Goal: Information Seeking & Learning: Understand process/instructions

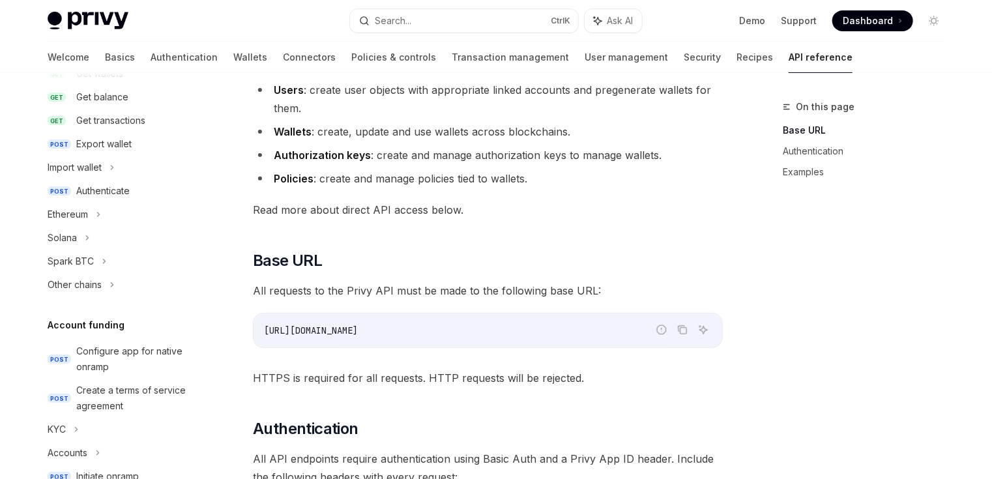
scroll to position [261, 0]
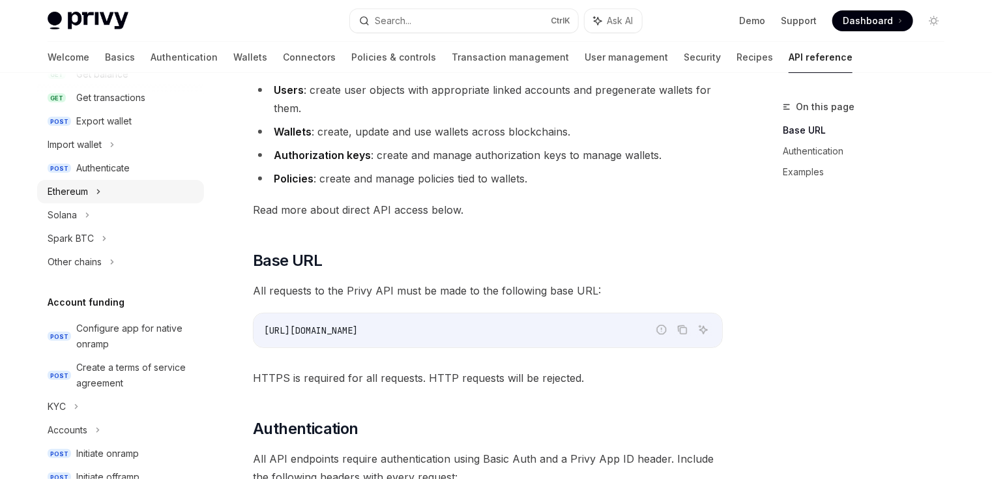
click at [105, 192] on div "Ethereum" at bounding box center [120, 191] width 167 height 23
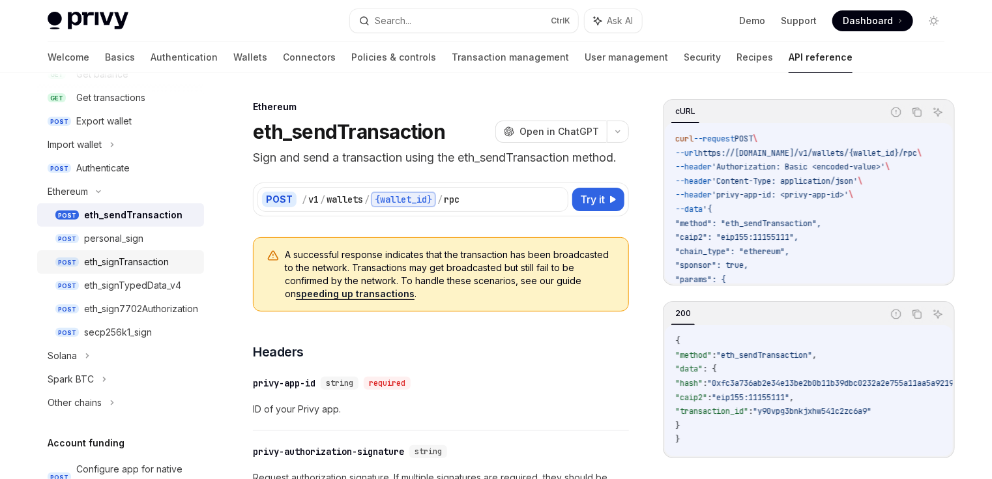
click at [122, 261] on div "eth_signTransaction" at bounding box center [126, 262] width 85 height 16
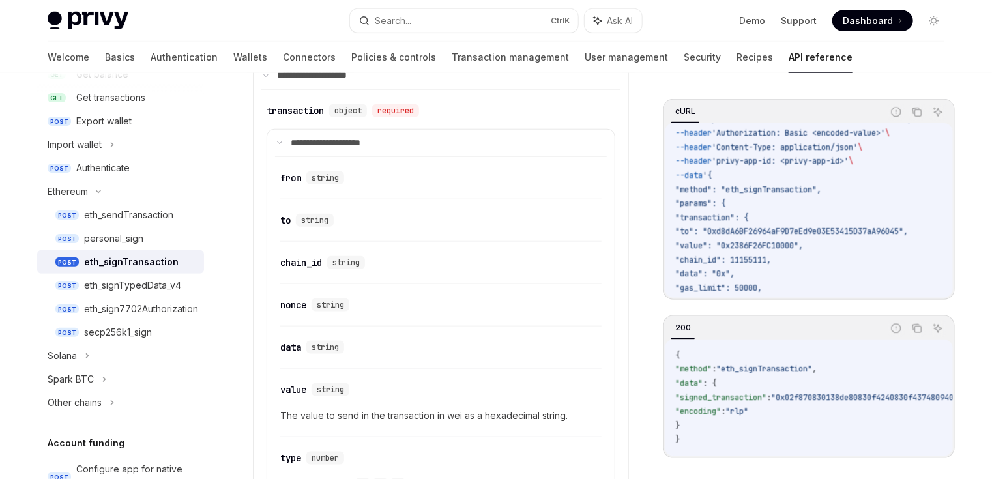
scroll to position [52, 0]
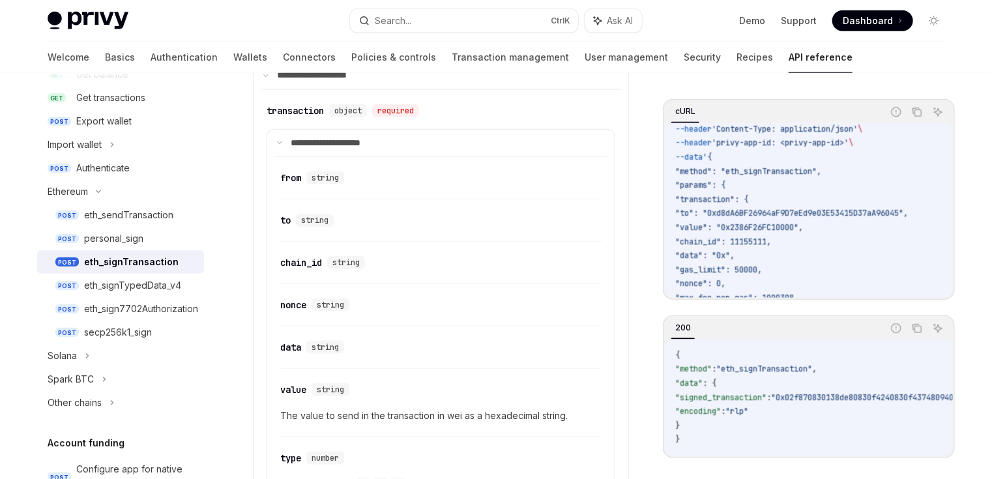
click at [807, 169] on span ""method": "eth_signTransaction"," at bounding box center [748, 171] width 146 height 10
copy span "eth_signTransaction"
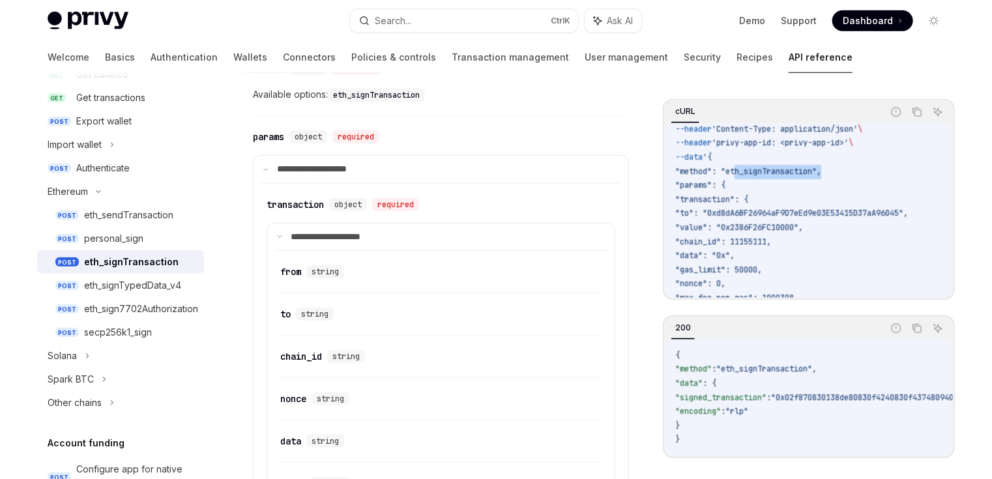
scroll to position [417, 0]
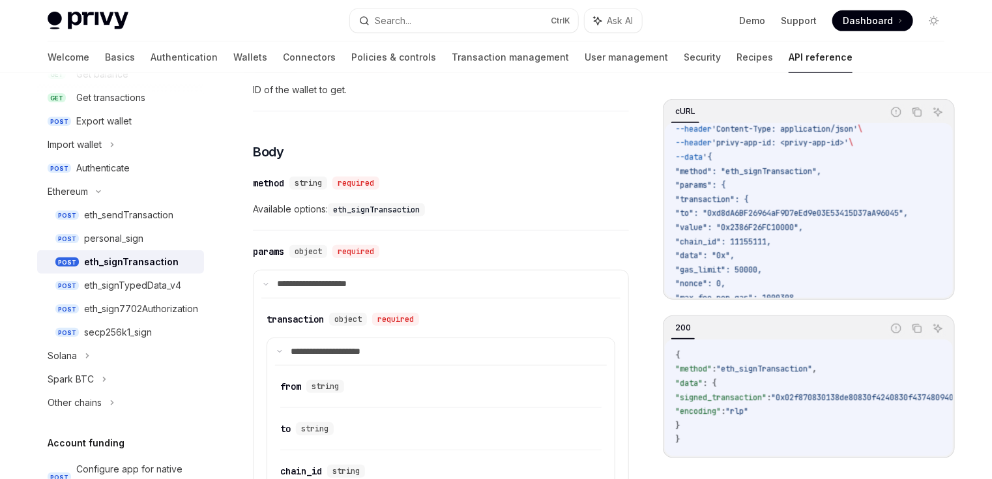
click at [740, 241] on span ""chain_id": 11155111," at bounding box center [723, 242] width 96 height 10
copy span "chain_id"
click at [724, 258] on span ""data": "0x"," at bounding box center [704, 255] width 59 height 10
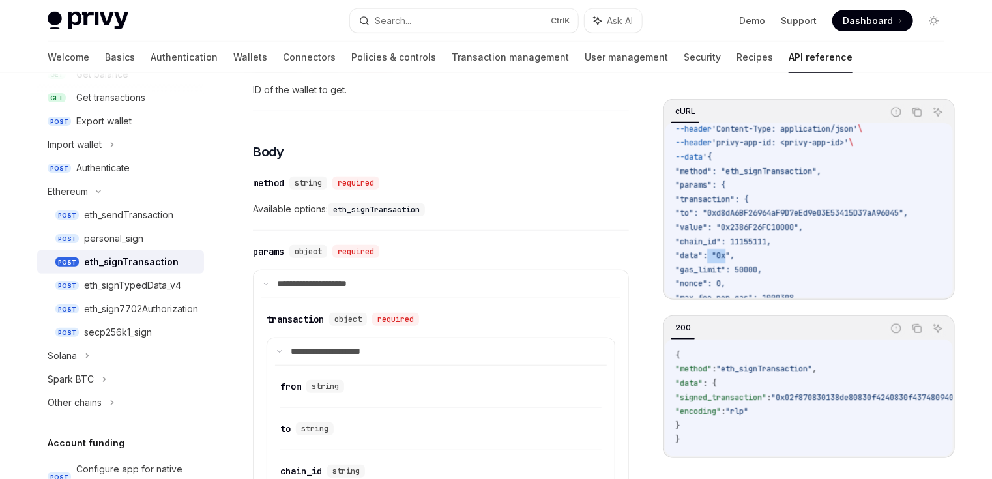
copy span "data"
click at [722, 273] on span ""gas_limit": 50000," at bounding box center [718, 270] width 87 height 10
copy span "gas_limit"
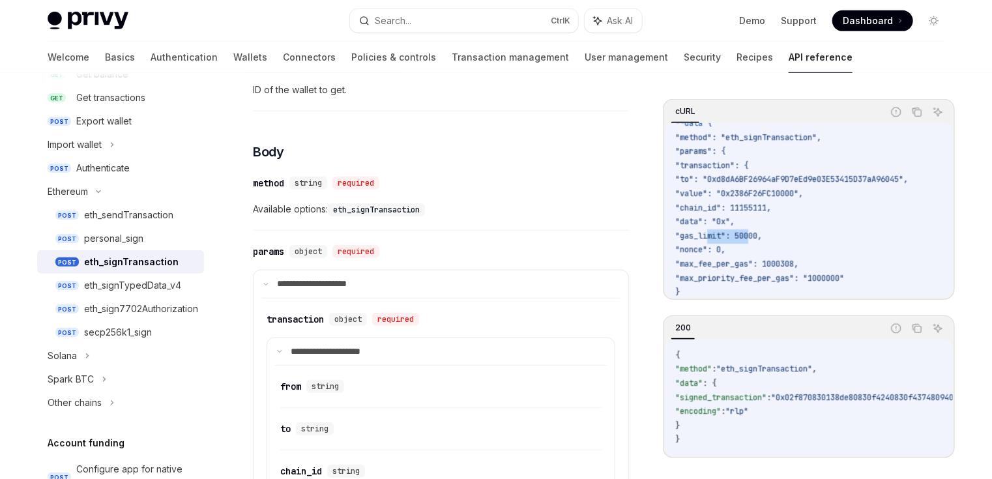
scroll to position [104, 0]
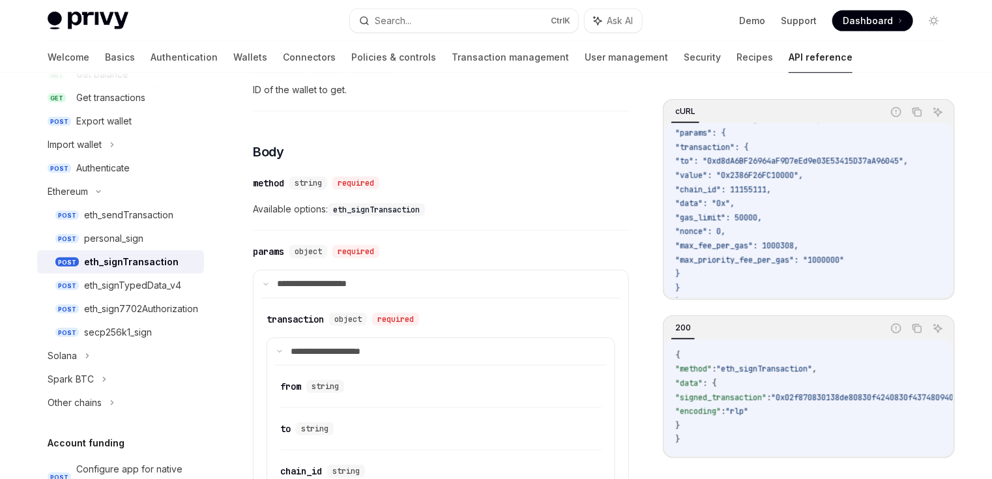
click at [719, 231] on span ""nonce": 0," at bounding box center [700, 231] width 50 height 10
copy span "nonce"
click at [741, 250] on span ""max_fee_per_gas": 1000308," at bounding box center [736, 246] width 123 height 10
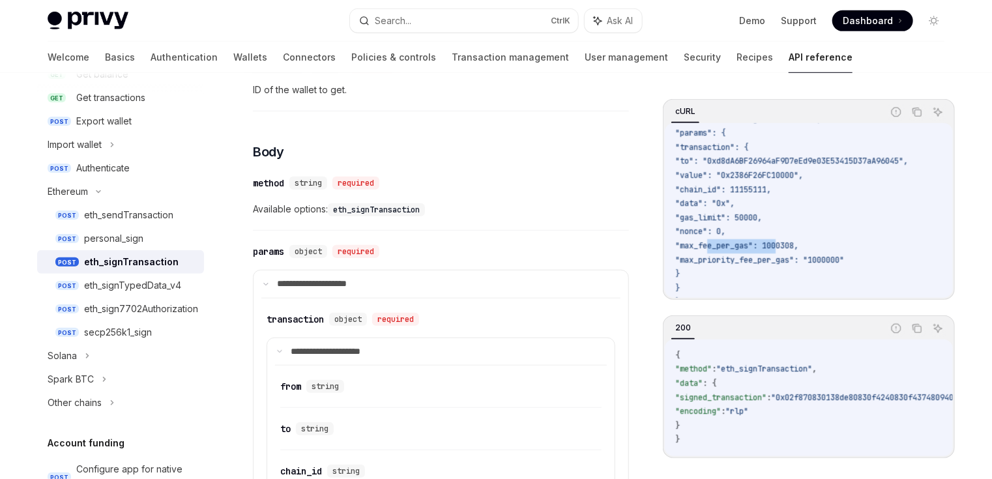
copy span "max_fee_per_gas"
click at [756, 262] on span ""max_priority_fee_per_gas": "1000000"" at bounding box center [759, 260] width 169 height 10
click at [756, 261] on span ""max_priority_fee_per_gas": "1000000"" at bounding box center [759, 260] width 169 height 10
copy span "max_priority_fee_per_gas"
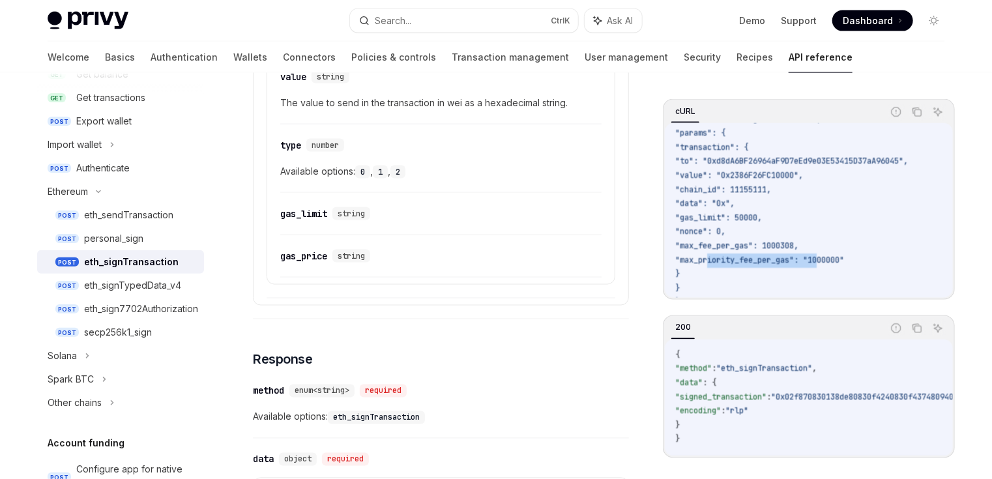
scroll to position [834, 0]
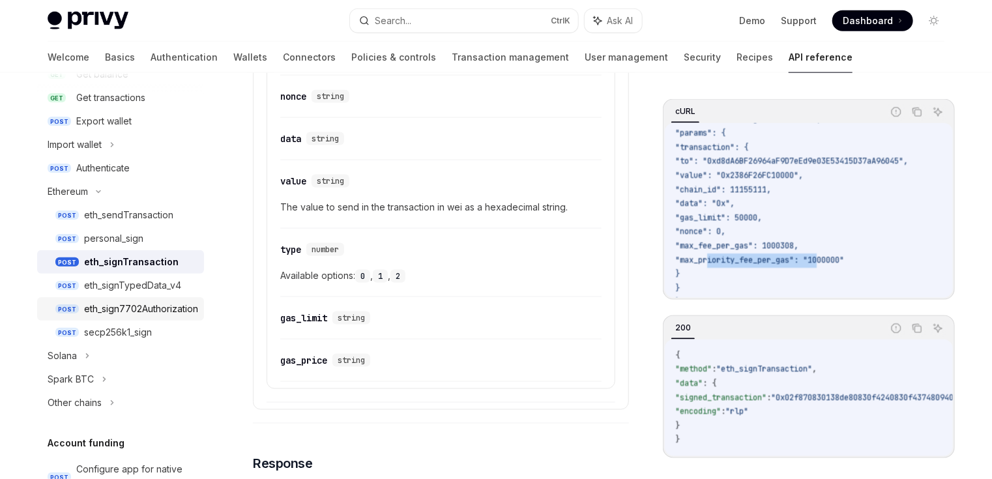
click at [136, 308] on div "eth_sign7702Authorization" at bounding box center [141, 309] width 114 height 16
type textarea "*"
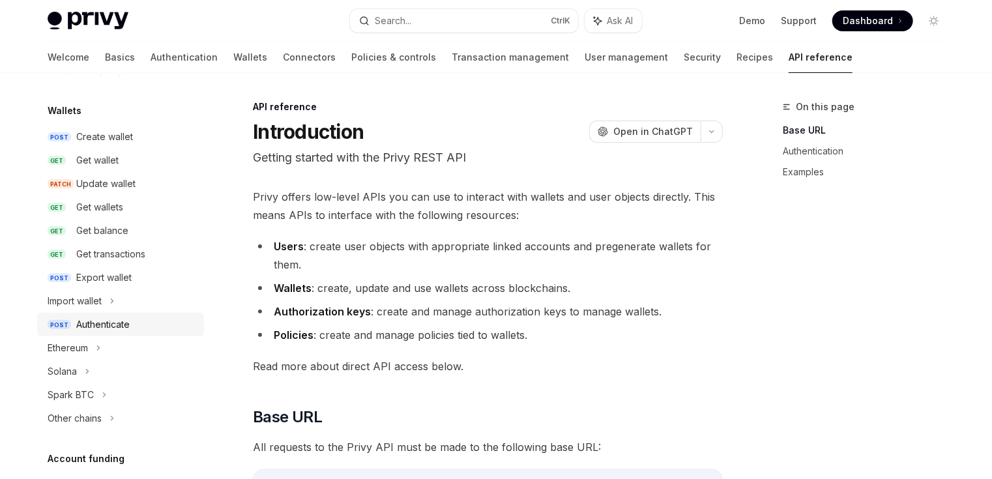
scroll to position [156, 0]
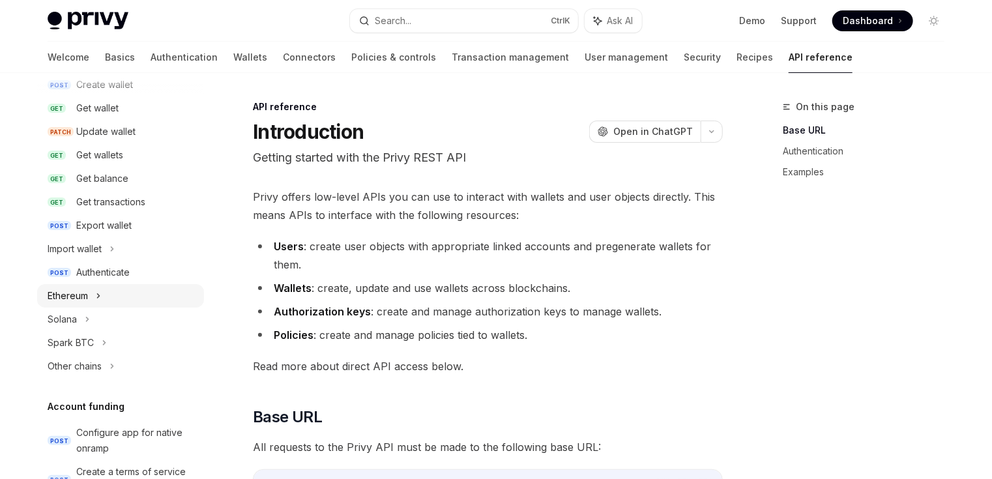
click at [96, 297] on div "Ethereum" at bounding box center [120, 295] width 167 height 23
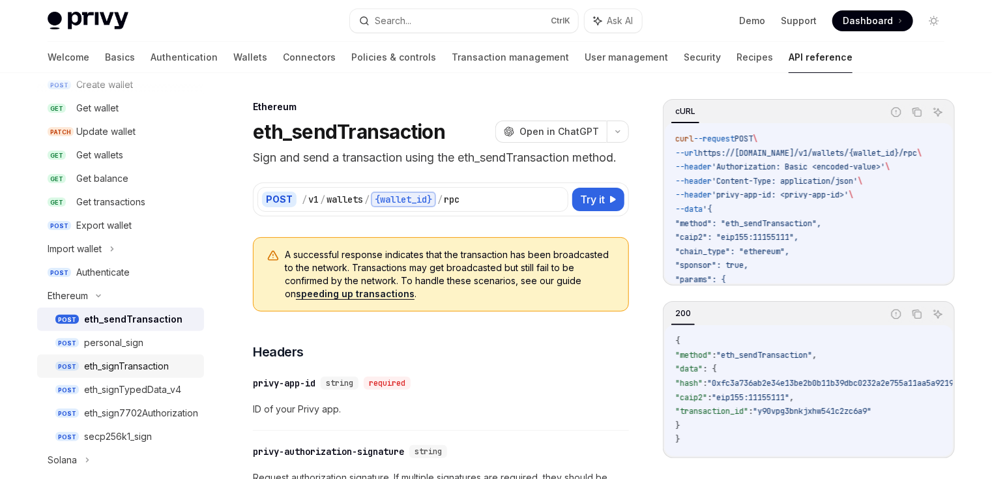
click at [130, 365] on div "eth_signTransaction" at bounding box center [126, 367] width 85 height 16
type textarea "*"
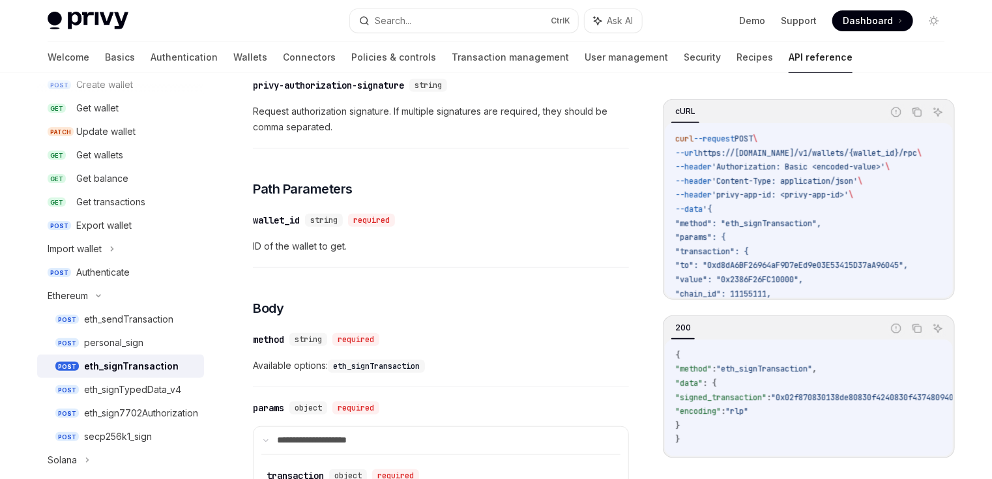
scroll to position [574, 0]
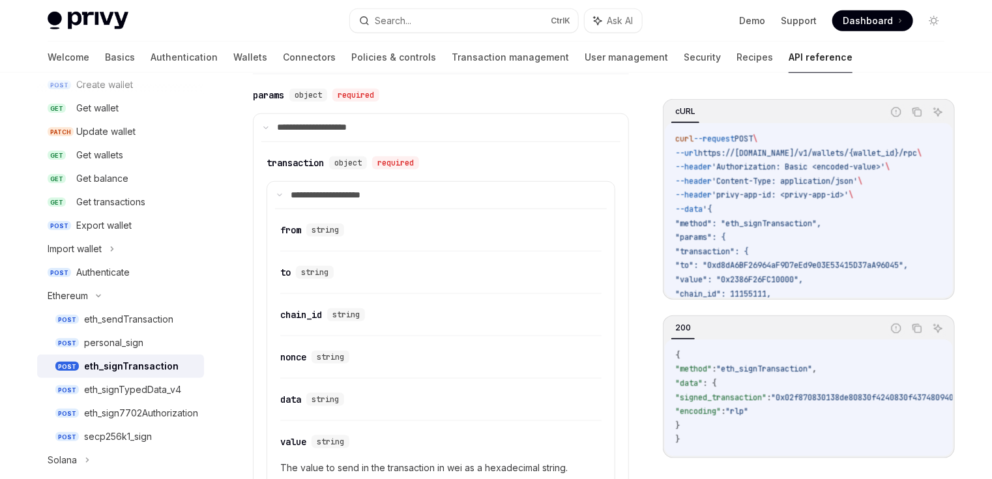
click at [728, 392] on span ""signed_transaction"" at bounding box center [720, 397] width 91 height 10
click at [795, 211] on code "curl --request POST \ --url https://api.privy.io/v1/wallets/{wallet_id}/rpc \ -…" at bounding box center [814, 273] width 278 height 282
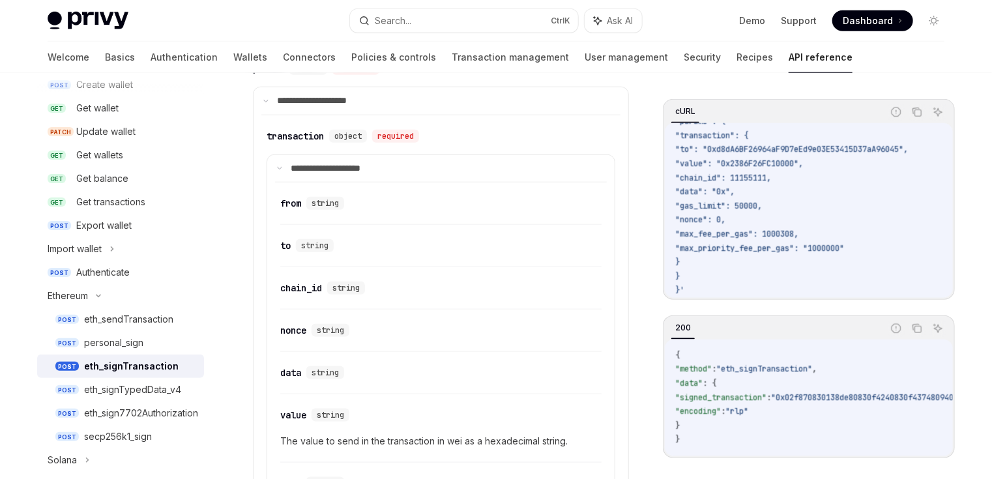
scroll to position [991, 0]
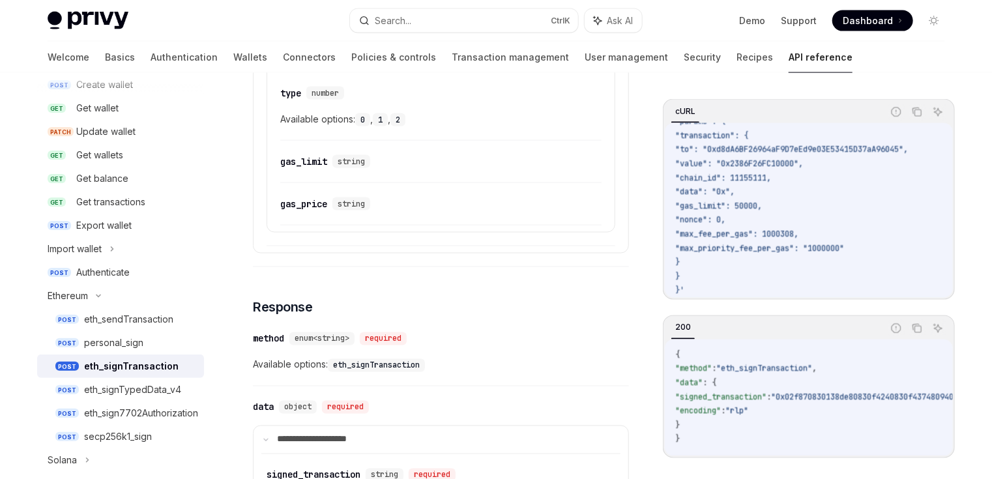
click at [747, 229] on span ""max_fee_per_gas": 1000308," at bounding box center [736, 234] width 123 height 10
click at [748, 229] on span ""max_fee_per_gas": 1000308," at bounding box center [736, 234] width 123 height 10
click at [749, 229] on span ""max_fee_per_gas": 1000308," at bounding box center [736, 234] width 123 height 10
copy code ""max_fee_per_gas": 1000308,"
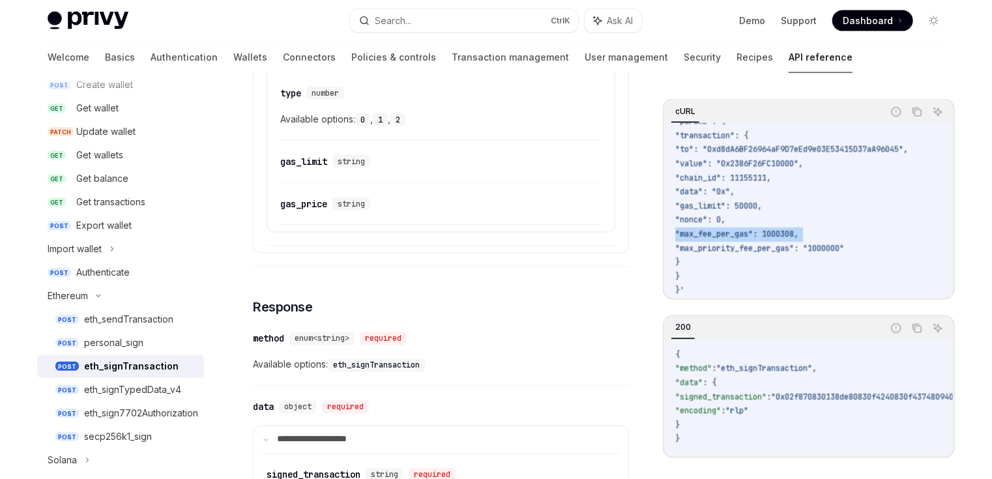
click at [744, 229] on span ""max_fee_per_gas": 1000308," at bounding box center [736, 234] width 123 height 10
click at [760, 243] on span ""max_priority_fee_per_gas": "1000000"" at bounding box center [759, 248] width 169 height 10
click at [761, 243] on span ""max_priority_fee_per_gas": "1000000"" at bounding box center [759, 248] width 169 height 10
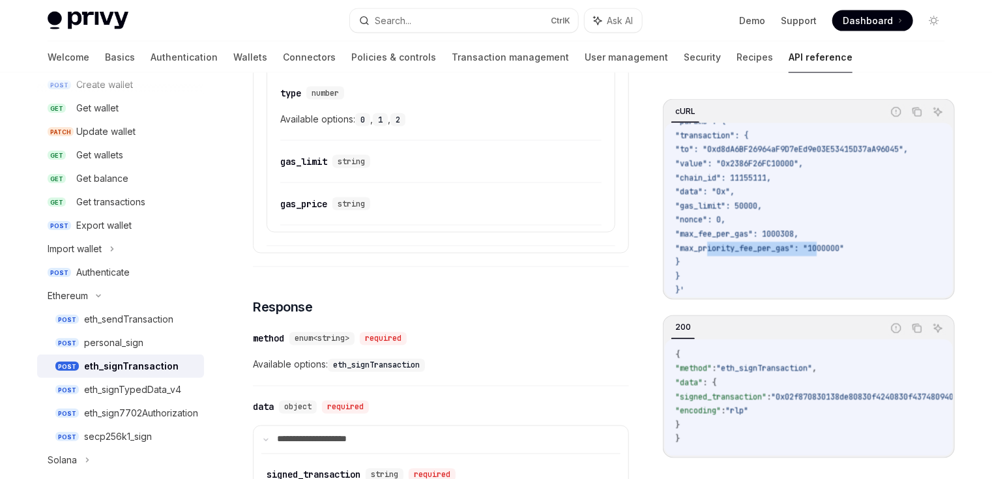
click at [761, 243] on span ""max_priority_fee_per_gas": "1000000"" at bounding box center [759, 248] width 169 height 10
copy span "max_priority_fee_per_gas"
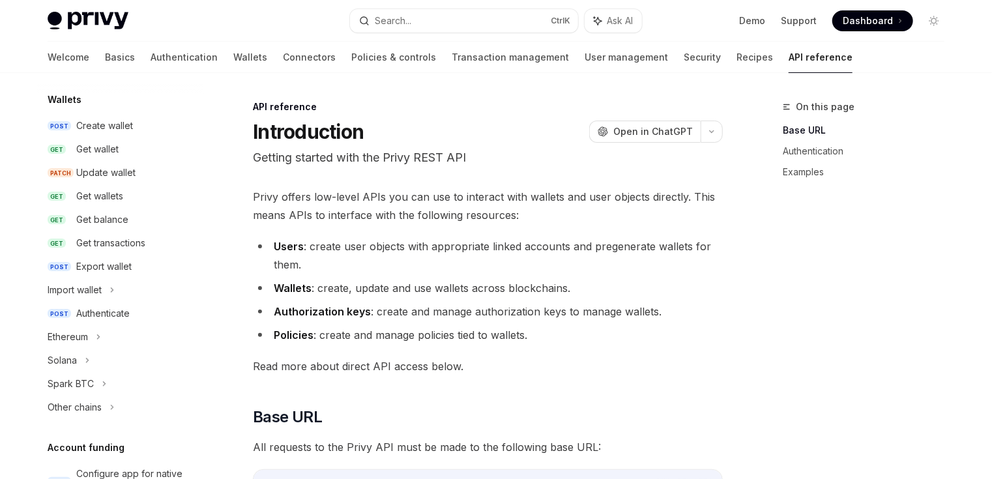
scroll to position [209, 0]
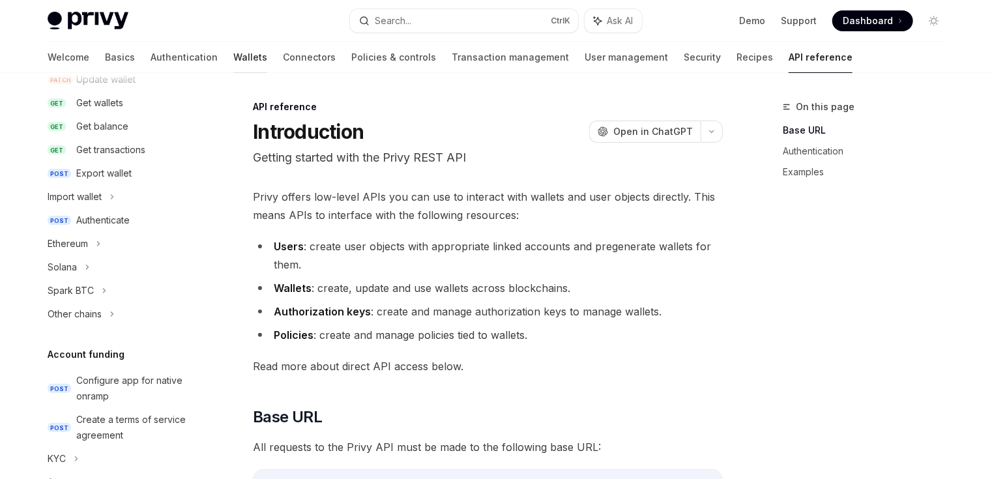
click at [233, 57] on link "Wallets" at bounding box center [250, 57] width 34 height 31
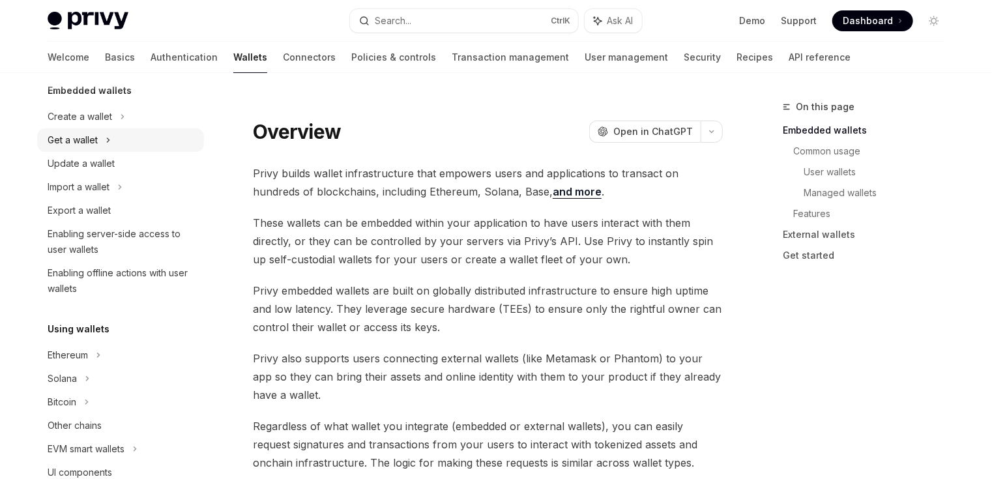
scroll to position [67, 0]
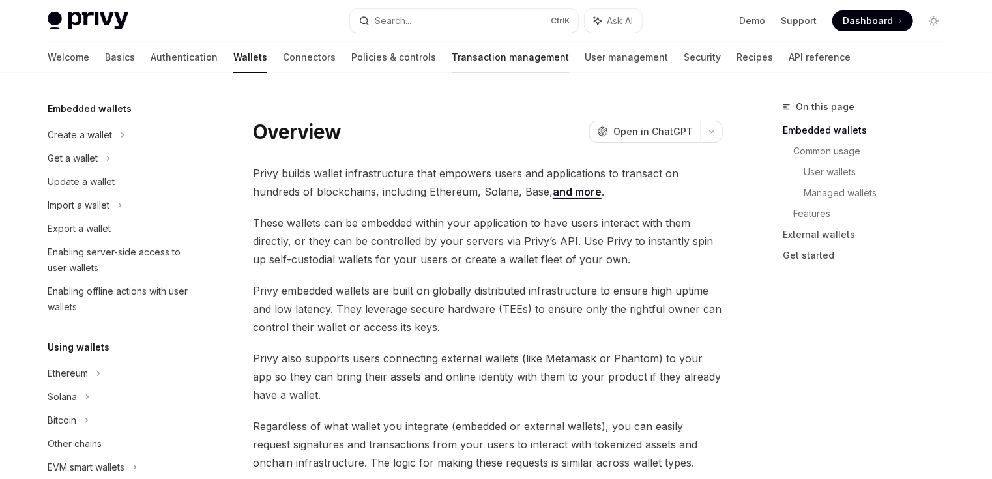
click at [452, 59] on link "Transaction management" at bounding box center [510, 57] width 117 height 31
type textarea "*"
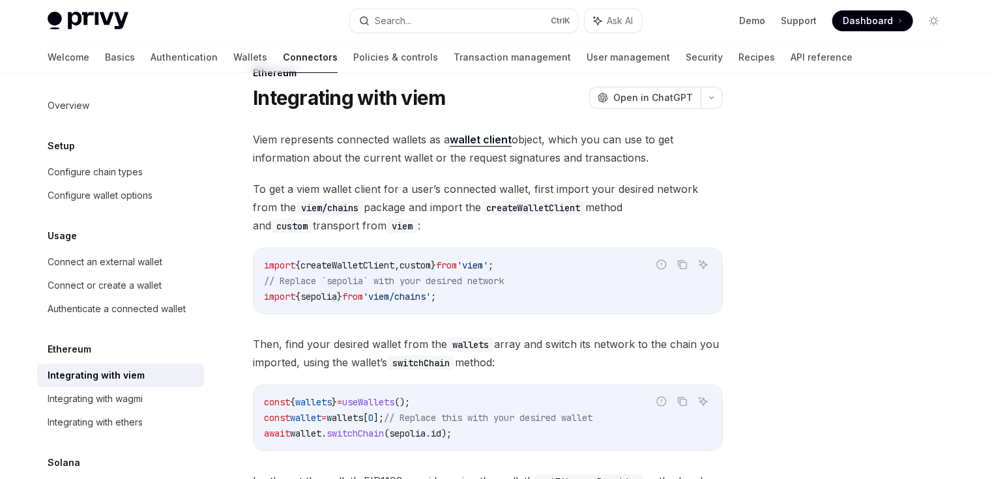
scroll to position [52, 0]
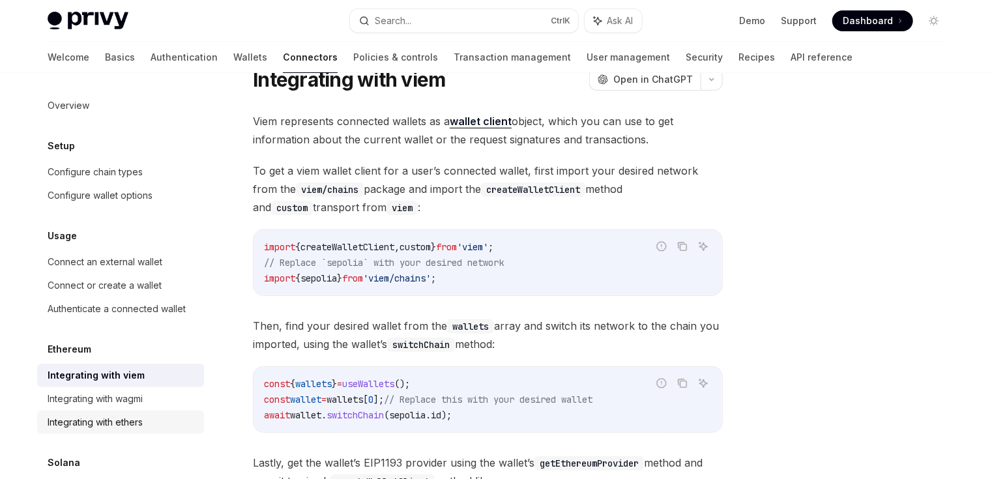
click at [101, 416] on div "Integrating with ethers" at bounding box center [95, 423] width 95 height 16
type textarea "*"
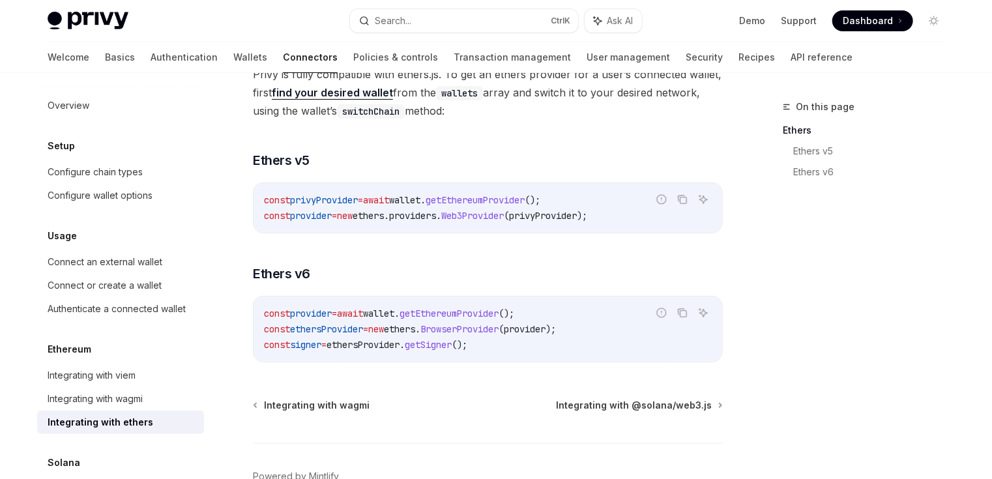
scroll to position [156, 0]
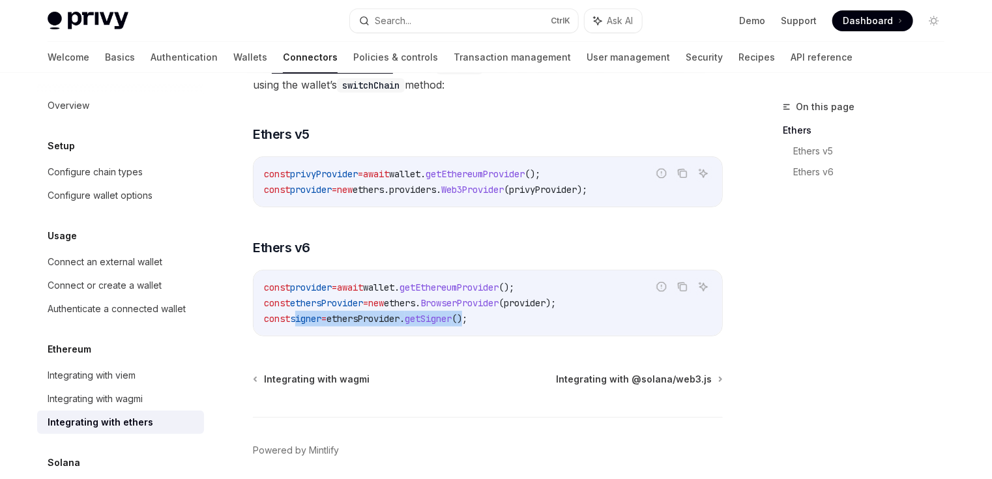
drag, startPoint x: 488, startPoint y: 322, endPoint x: 299, endPoint y: 323, distance: 189.1
click at [299, 323] on span "const signer = ethersProvider . getSigner ();" at bounding box center [365, 319] width 203 height 12
click at [452, 313] on span "getSigner" at bounding box center [428, 319] width 47 height 12
drag, startPoint x: 488, startPoint y: 316, endPoint x: 297, endPoint y: 314, distance: 191.0
click at [297, 314] on code "const provider = await wallet . getEthereumProvider (); const ethersProvider = …" at bounding box center [488, 303] width 448 height 47
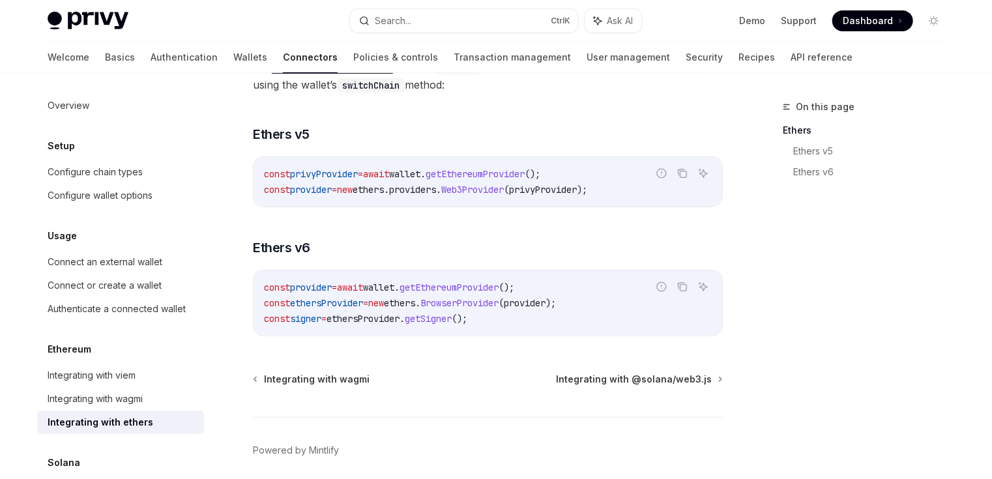
click at [911, 288] on div "On this page Ethers Ethers v5 Ethers v6" at bounding box center [856, 289] width 198 height 380
